Goal: Navigation & Orientation: Find specific page/section

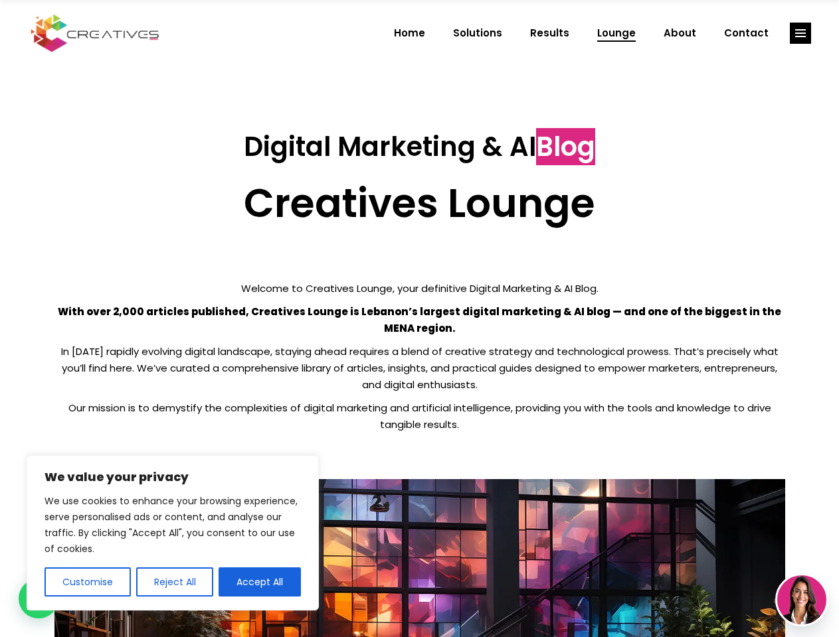
click at [419, 319] on p "With over 2,000 articles published, Creatives Lounge is Lebanon’s largest digit…" at bounding box center [419, 319] width 730 height 33
click at [87, 582] on button "Customise" at bounding box center [87, 582] width 86 height 29
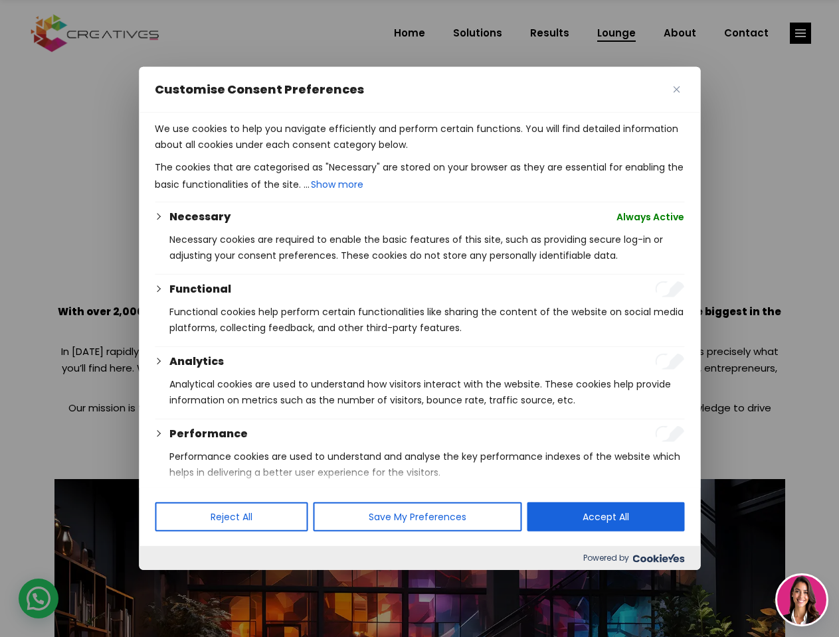
click at [174, 582] on div at bounding box center [419, 318] width 839 height 637
click at [260, 153] on p "We use cookies to help you navigate efficiently and perform certain functions. …" at bounding box center [419, 137] width 529 height 32
click at [800, 33] on div at bounding box center [419, 318] width 839 height 637
click at [801, 600] on img at bounding box center [801, 600] width 49 height 49
